Goal: Information Seeking & Learning: Learn about a topic

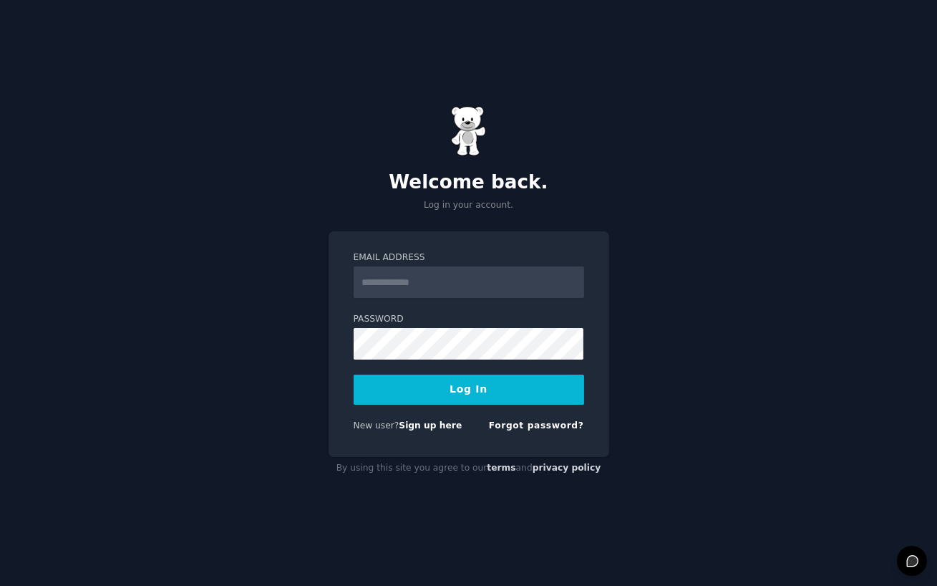
type input "**********"
click at [449, 401] on button "Log In" at bounding box center [469, 389] width 231 height 30
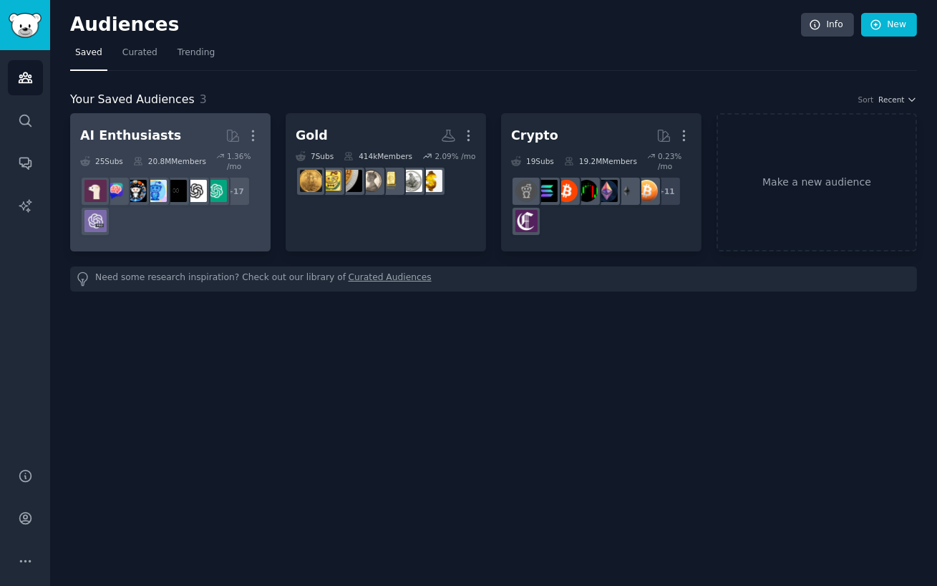
click at [182, 144] on h2 "AI Enthusiasts More" at bounding box center [170, 135] width 180 height 25
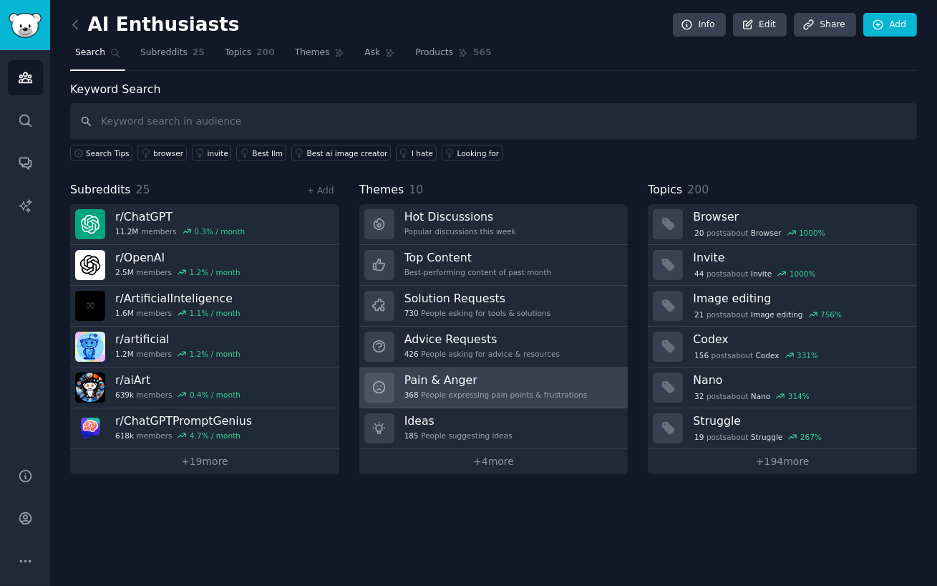
click at [497, 391] on div "368 People expressing pain points & frustrations" at bounding box center [495, 394] width 183 height 10
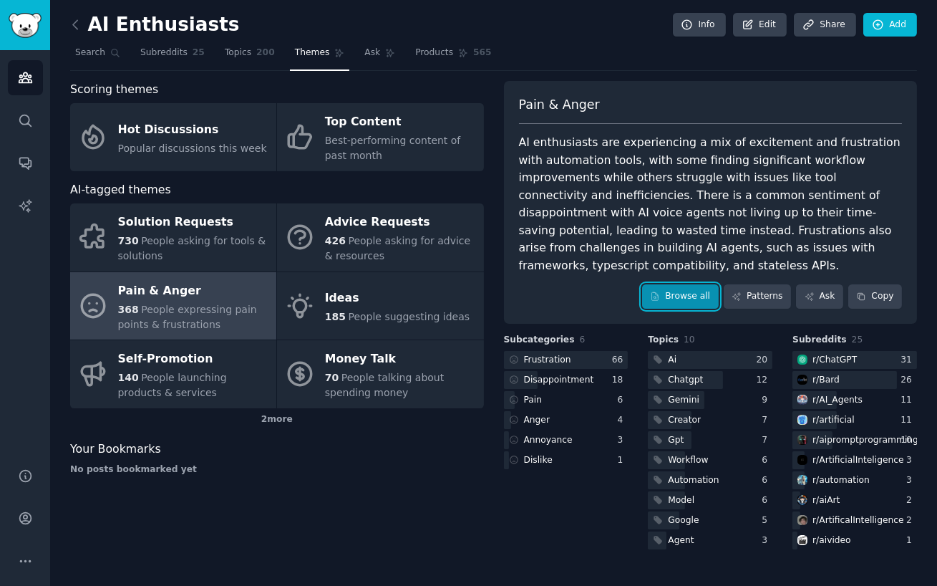
click at [695, 284] on link "Browse all" at bounding box center [680, 296] width 77 height 24
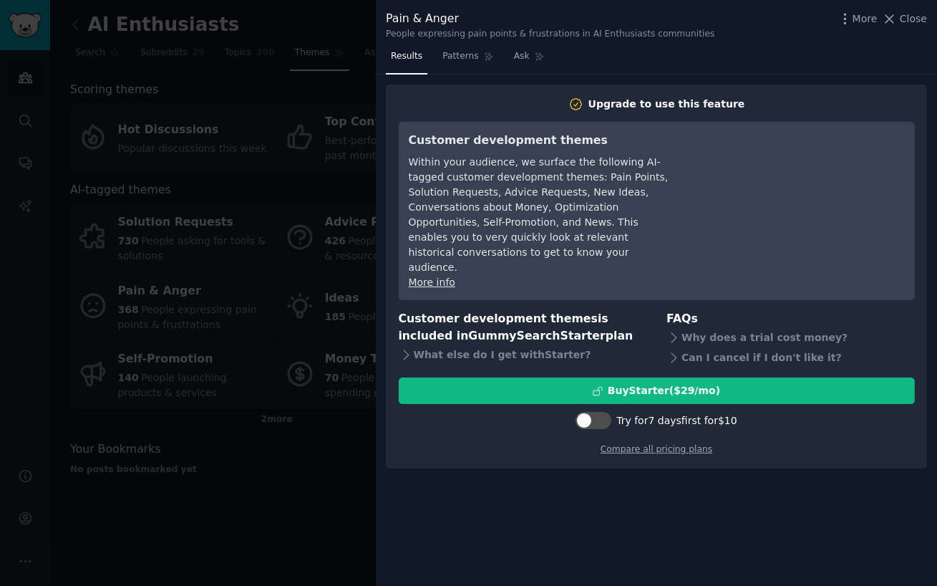
click at [916, 18] on span "Close" at bounding box center [913, 18] width 27 height 15
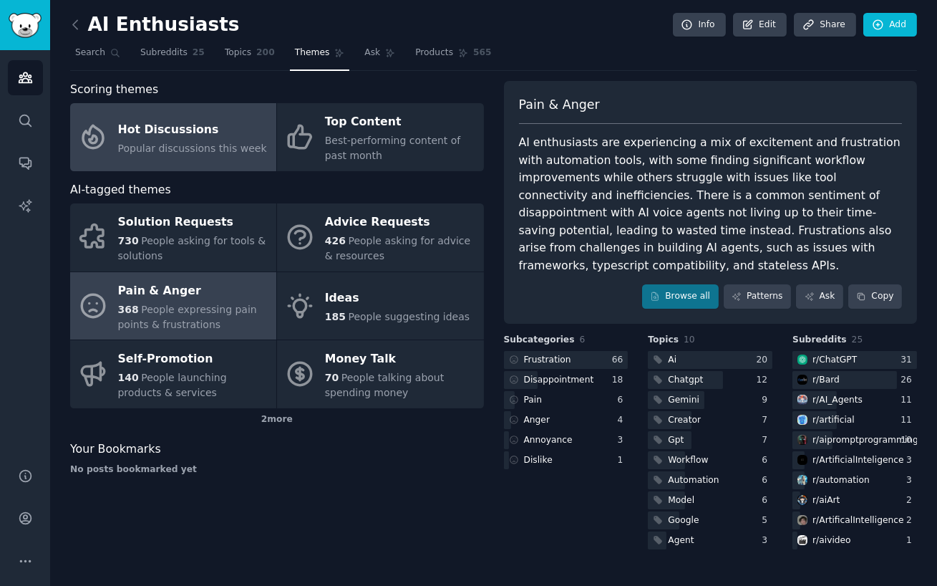
click at [186, 130] on div "Hot Discussions" at bounding box center [192, 129] width 149 height 23
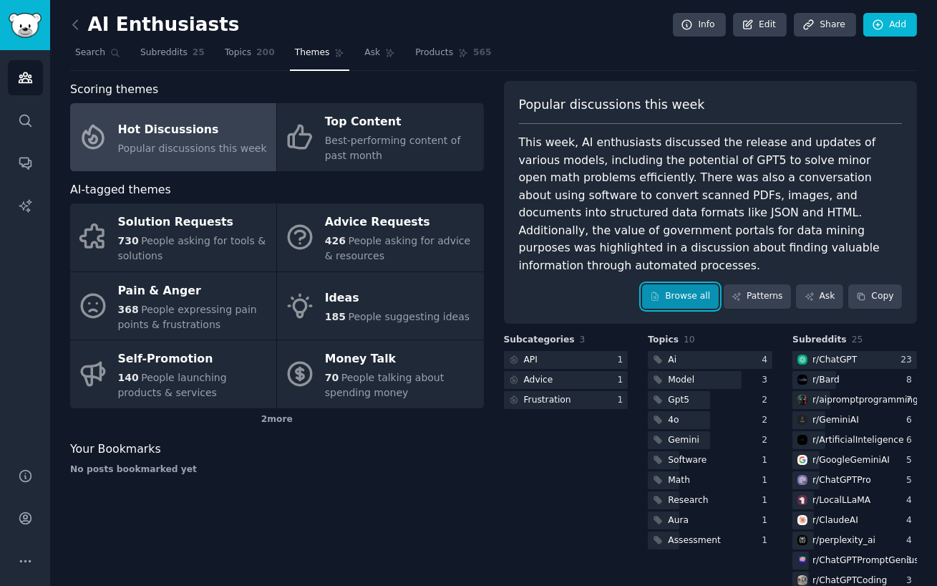
click at [678, 284] on link "Browse all" at bounding box center [680, 296] width 77 height 24
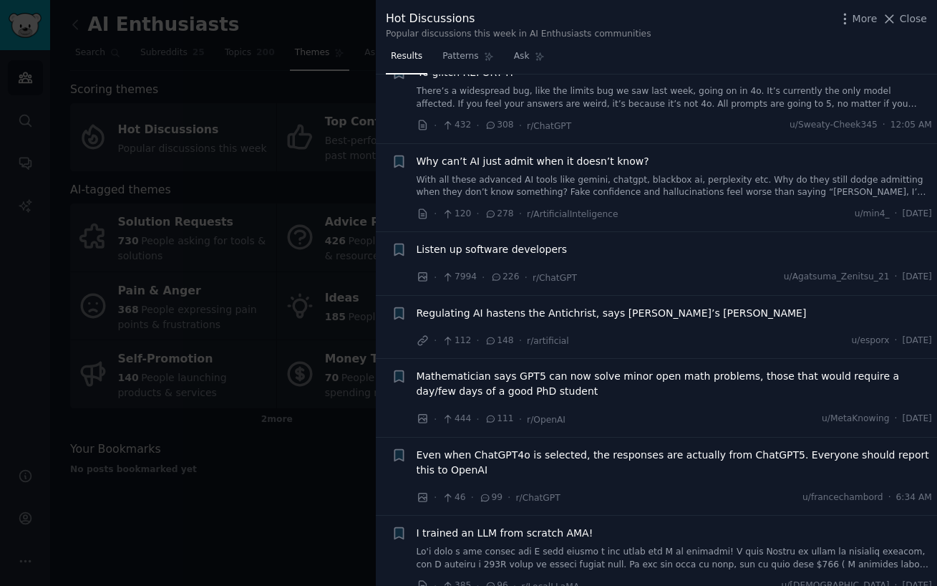
scroll to position [50, 0]
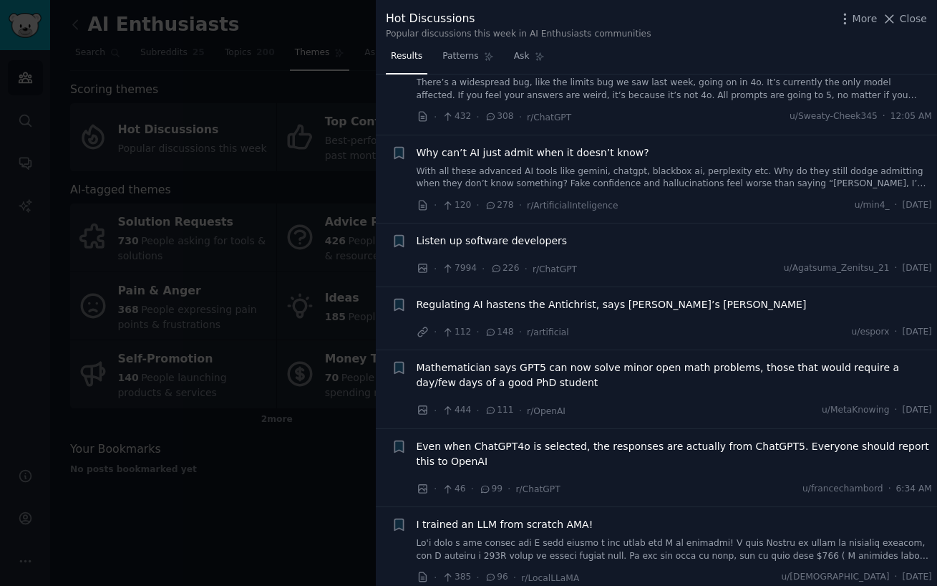
click at [624, 176] on link "With all these advanced AI tools like gemini, chatgpt, blackbox ai, perplexity …" at bounding box center [675, 177] width 516 height 25
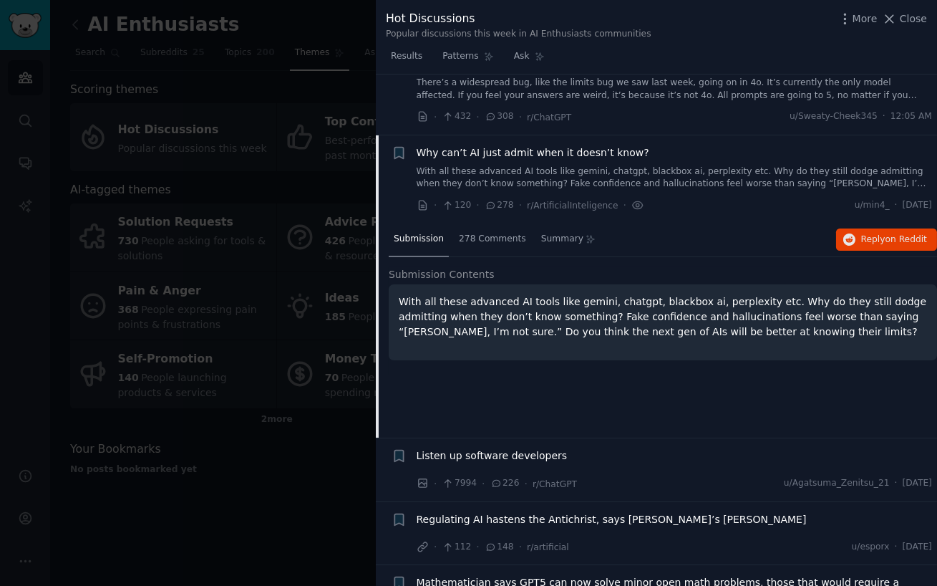
scroll to position [111, 0]
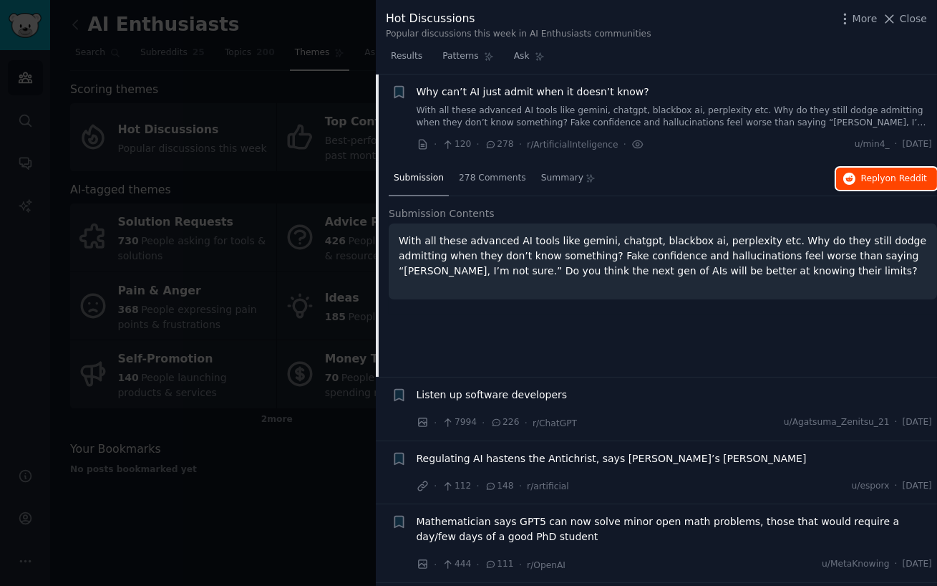
click at [881, 179] on span "Reply on Reddit" at bounding box center [894, 179] width 66 height 13
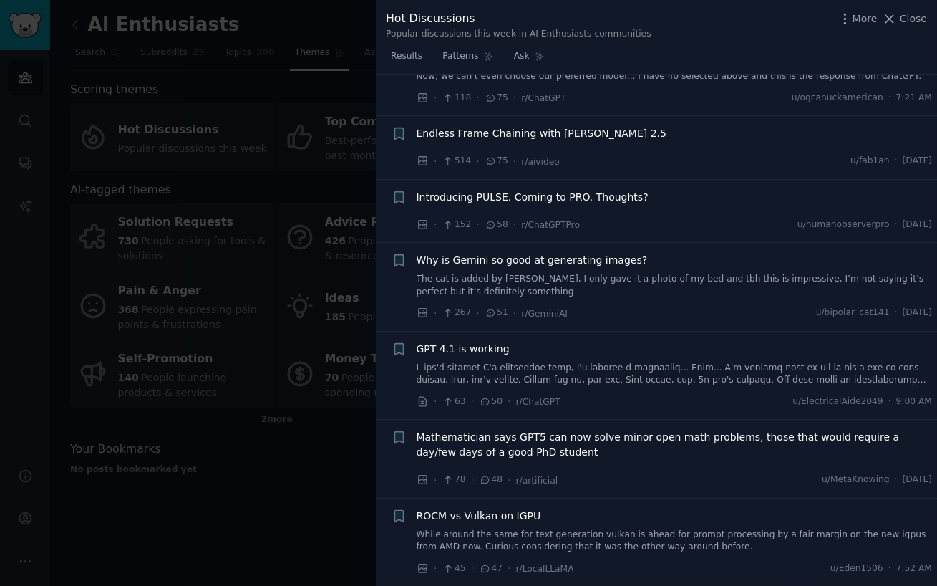
scroll to position [896, 0]
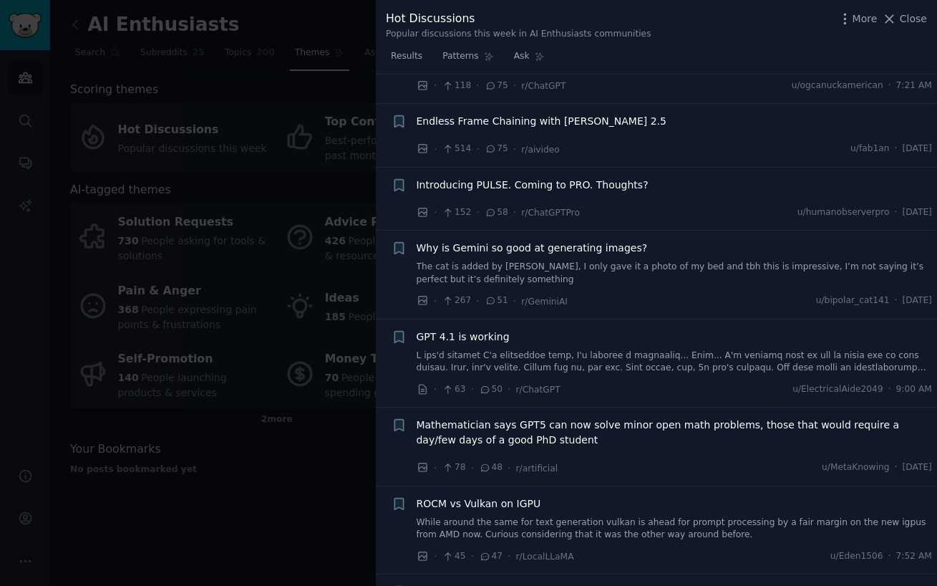
click at [282, 461] on div at bounding box center [468, 293] width 937 height 586
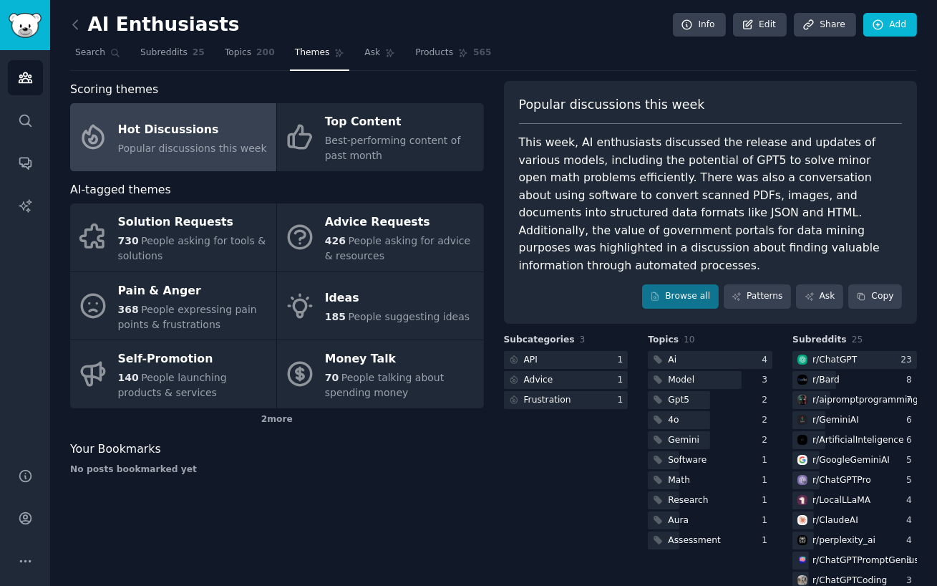
click at [396, 465] on div "No posts bookmarked yet" at bounding box center [277, 469] width 414 height 13
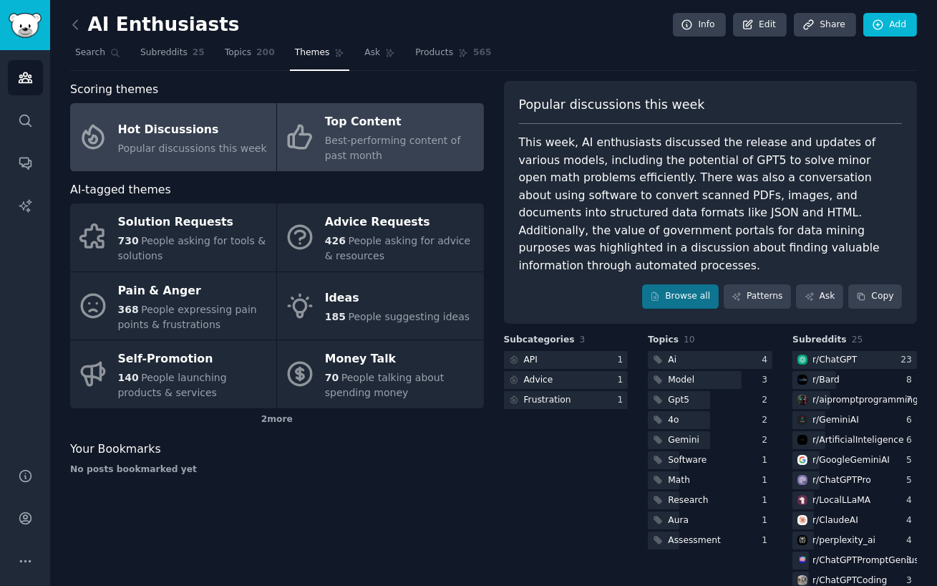
click at [366, 157] on div "Best-performing content of past month" at bounding box center [400, 148] width 151 height 30
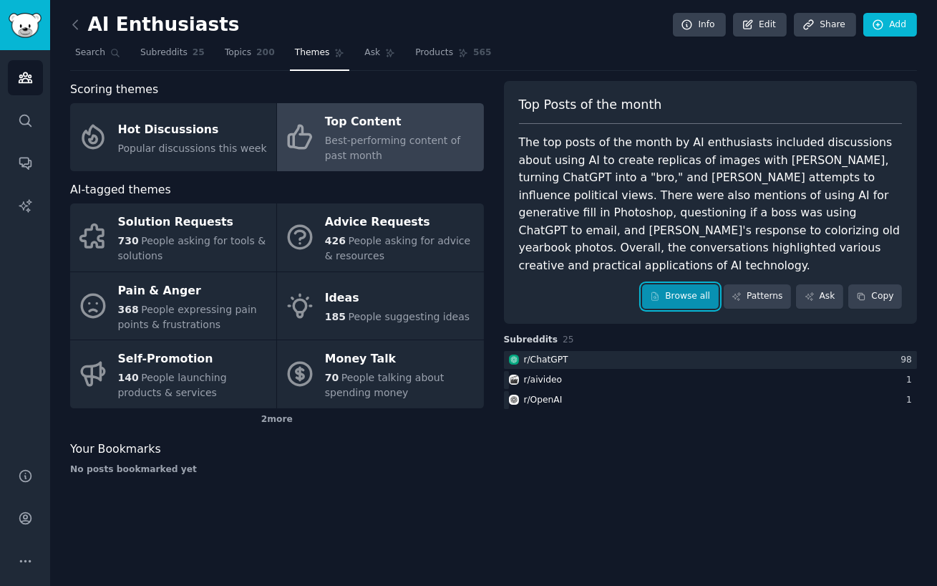
click at [674, 302] on link "Browse all" at bounding box center [680, 296] width 77 height 24
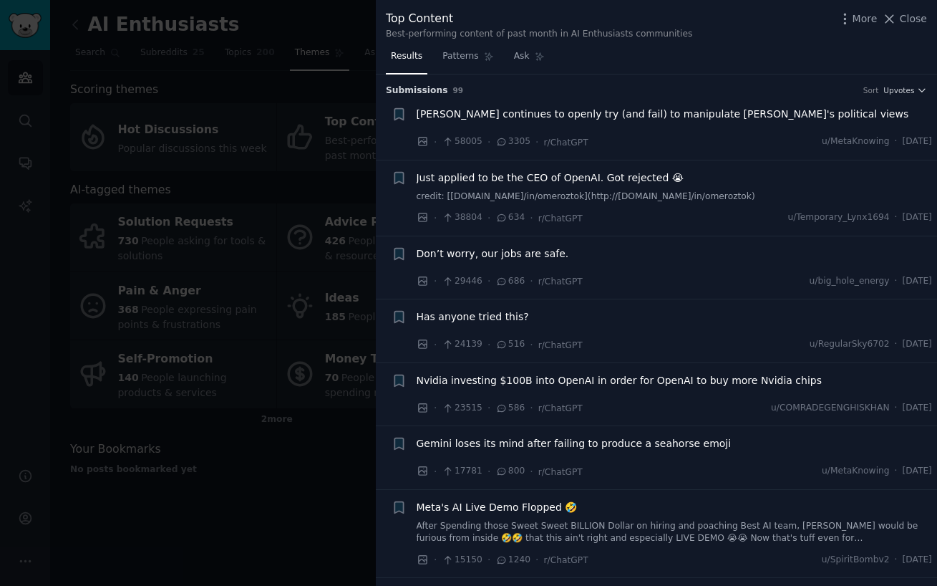
click at [745, 38] on div "Top Content Best-performing content of past month in AI Enthusiasts communities…" at bounding box center [656, 25] width 541 height 30
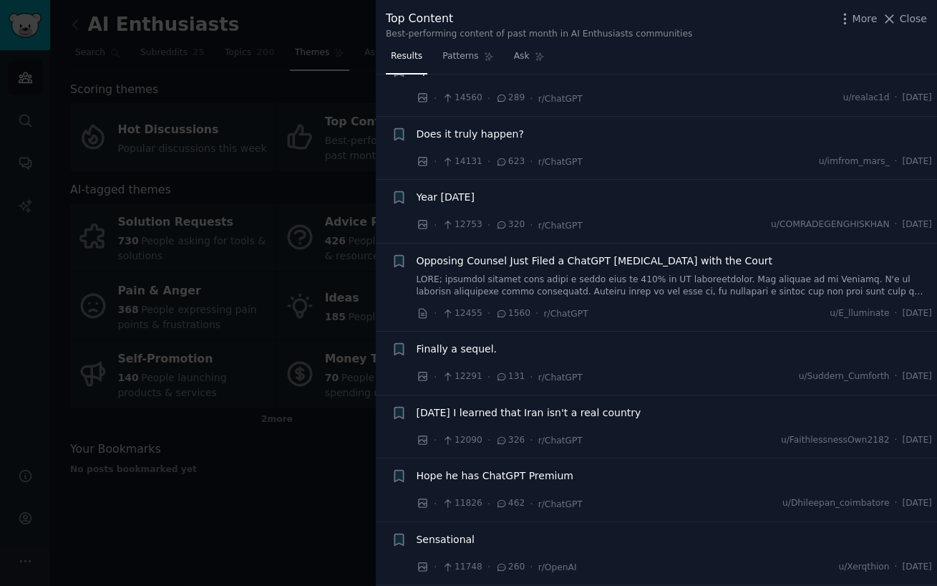
scroll to position [526, 0]
click at [309, 19] on div at bounding box center [468, 293] width 937 height 586
